Goal: Register for event/course

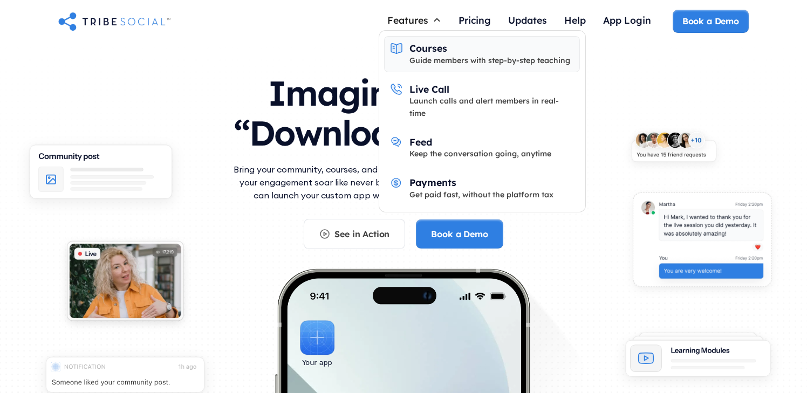
click at [435, 46] on div "Courses" at bounding box center [429, 48] width 38 height 12
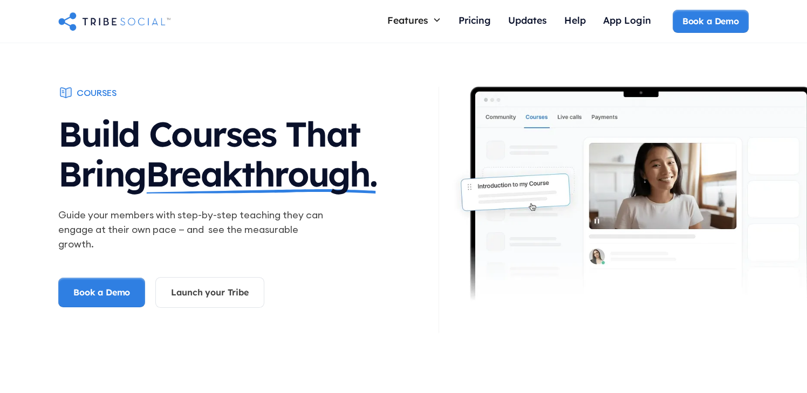
click at [255, 155] on span "Breakthrough." at bounding box center [261, 174] width 231 height 40
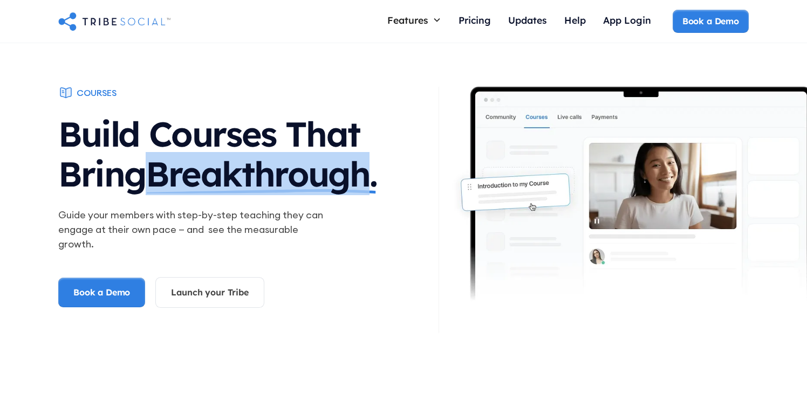
click at [255, 155] on span "Breakthrough." at bounding box center [261, 174] width 231 height 40
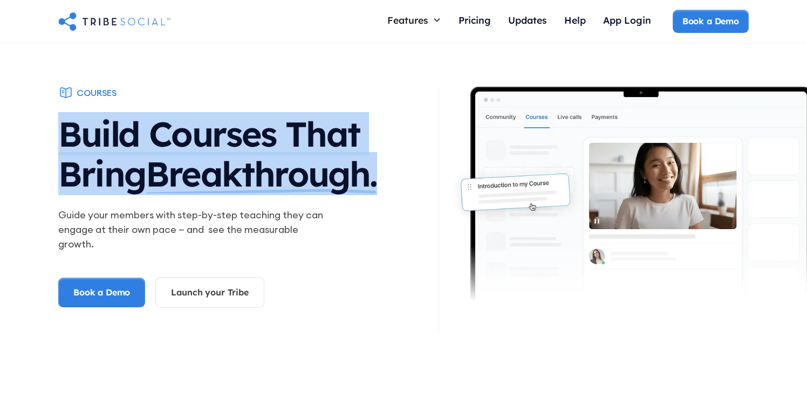
click at [255, 155] on span "Breakthrough." at bounding box center [261, 174] width 231 height 40
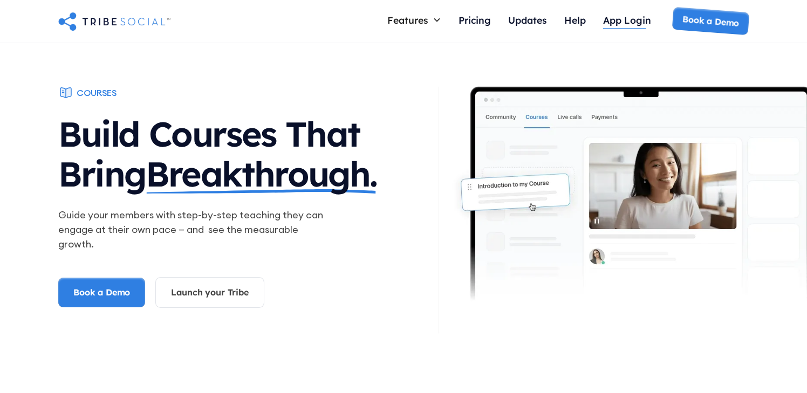
click at [629, 16] on div "App Login" at bounding box center [627, 20] width 48 height 12
